Goal: Task Accomplishment & Management: Use online tool/utility

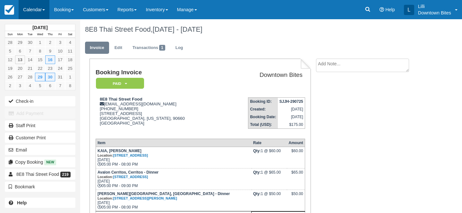
click at [29, 13] on link "Calendar" at bounding box center [34, 9] width 31 height 19
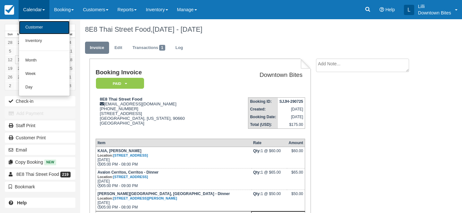
click at [42, 27] on link "Customer" at bounding box center [44, 27] width 51 height 13
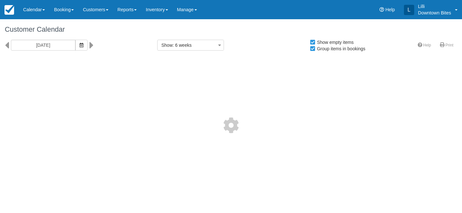
select select
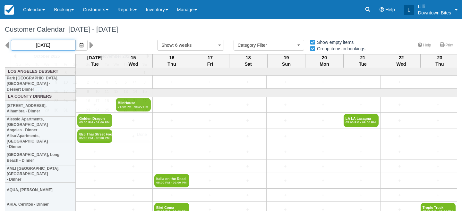
click at [52, 48] on input "10/14/25" at bounding box center [43, 45] width 64 height 11
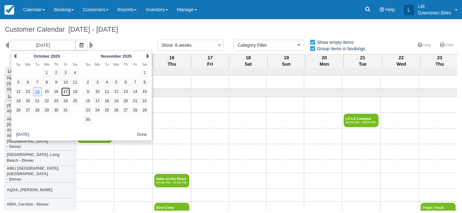
click at [64, 90] on link "17" at bounding box center [65, 91] width 9 height 9
type input "10/17/25"
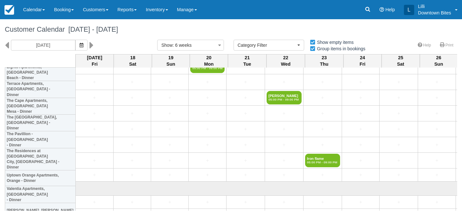
scroll to position [1816, 0]
